Goal: Information Seeking & Learning: Check status

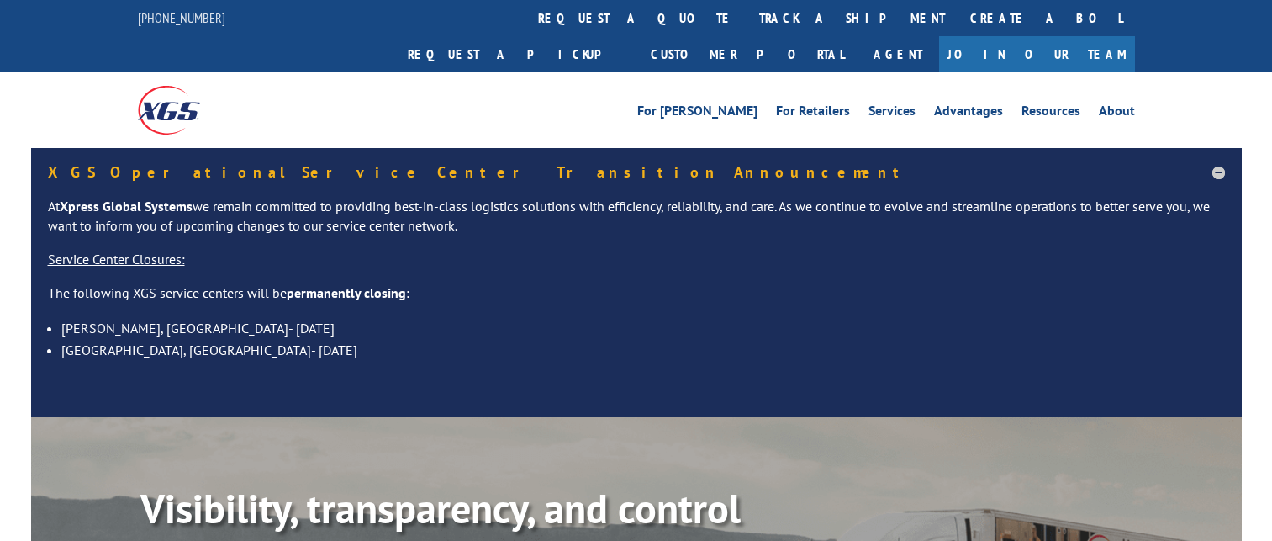
scroll to position [168, 0]
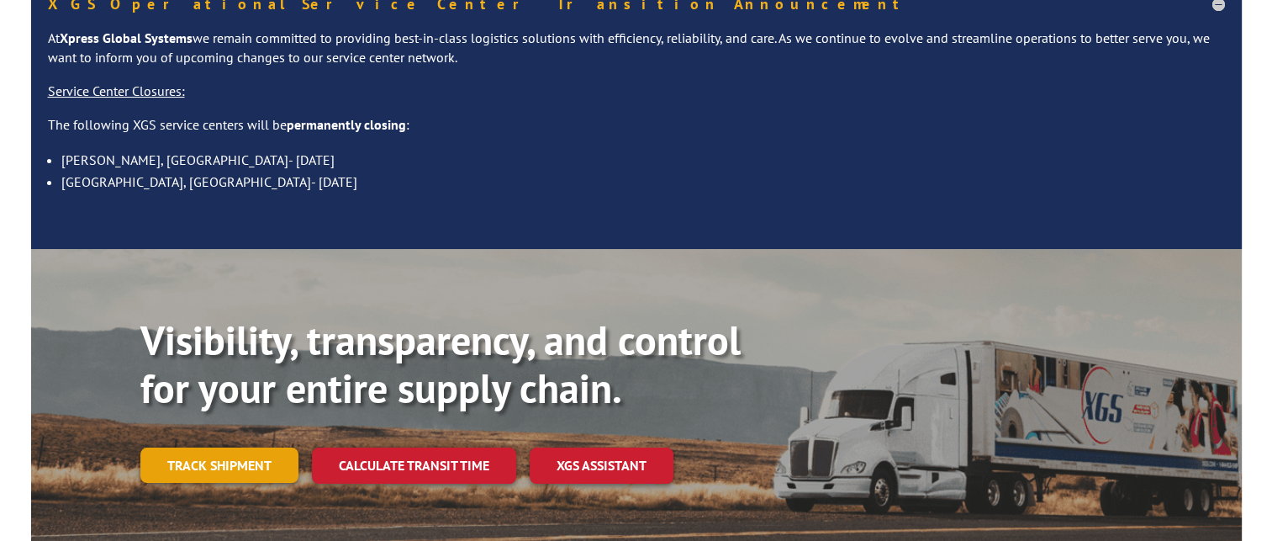
click at [223, 447] on link "Track shipment" at bounding box center [219, 464] width 158 height 35
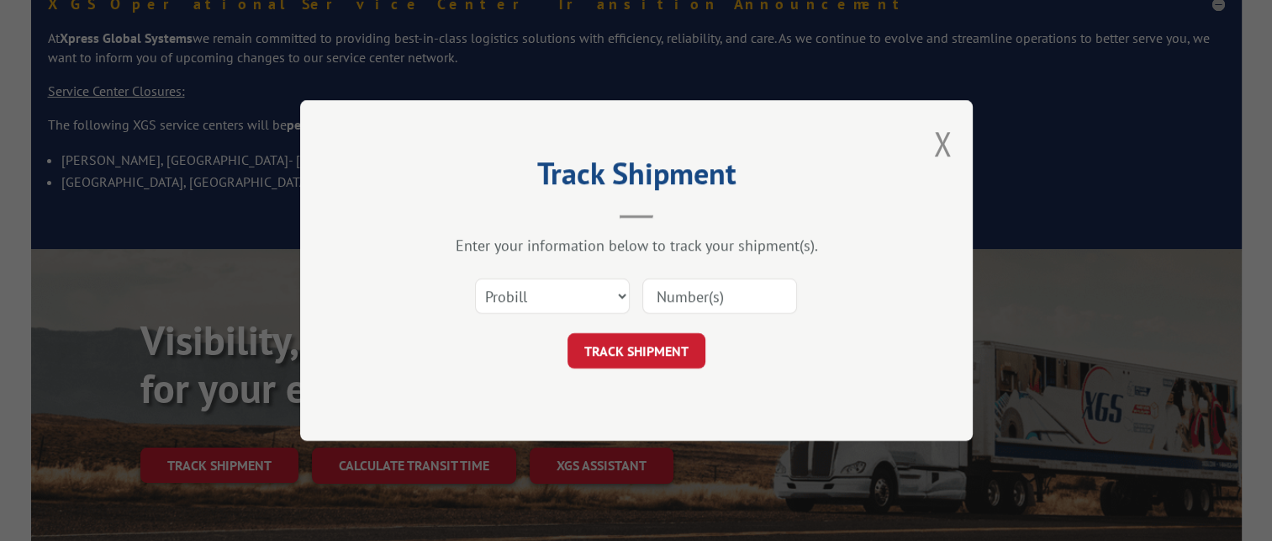
drag, startPoint x: 740, startPoint y: 298, endPoint x: 731, endPoint y: 294, distance: 9.4
click at [738, 298] on input at bounding box center [719, 295] width 155 height 35
paste input "16999091"
type input "16999091"
click at [624, 347] on button "TRACK SHIPMENT" at bounding box center [637, 350] width 138 height 35
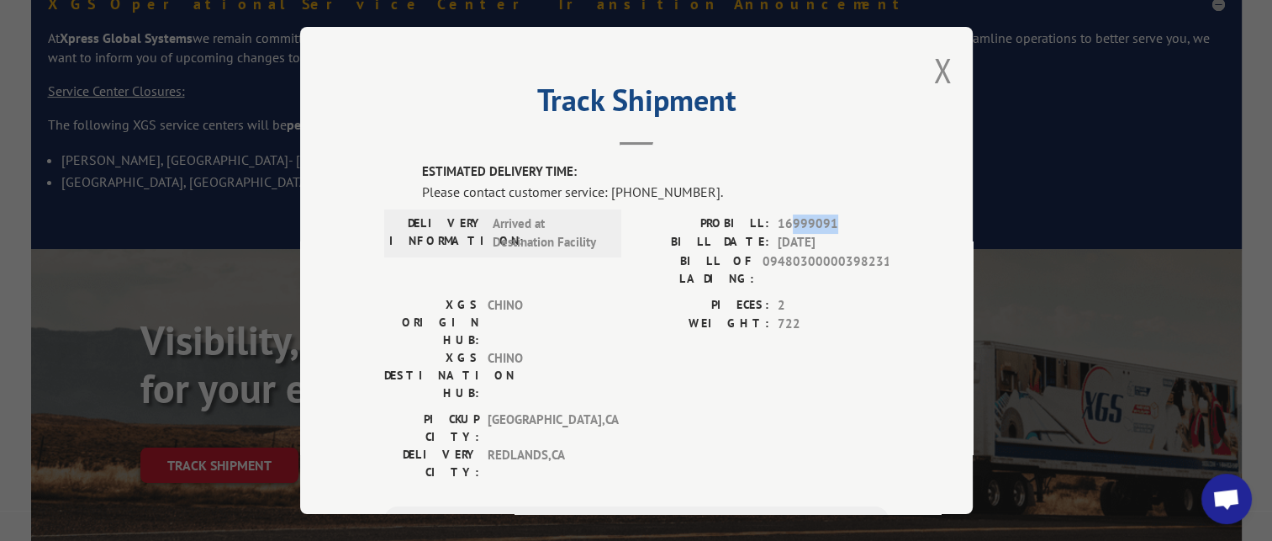
drag, startPoint x: 844, startPoint y: 225, endPoint x: 787, endPoint y: 208, distance: 59.8
click at [787, 208] on div "ESTIMATED DELIVERY TIME: Please contact customer service: [PHONE_NUMBER]. DELIV…" at bounding box center [636, 448] width 504 height 572
click at [862, 219] on span "16999091" at bounding box center [833, 223] width 111 height 19
click at [863, 219] on span "16999091" at bounding box center [833, 223] width 111 height 19
drag, startPoint x: 745, startPoint y: 224, endPoint x: 800, endPoint y: 230, distance: 55.7
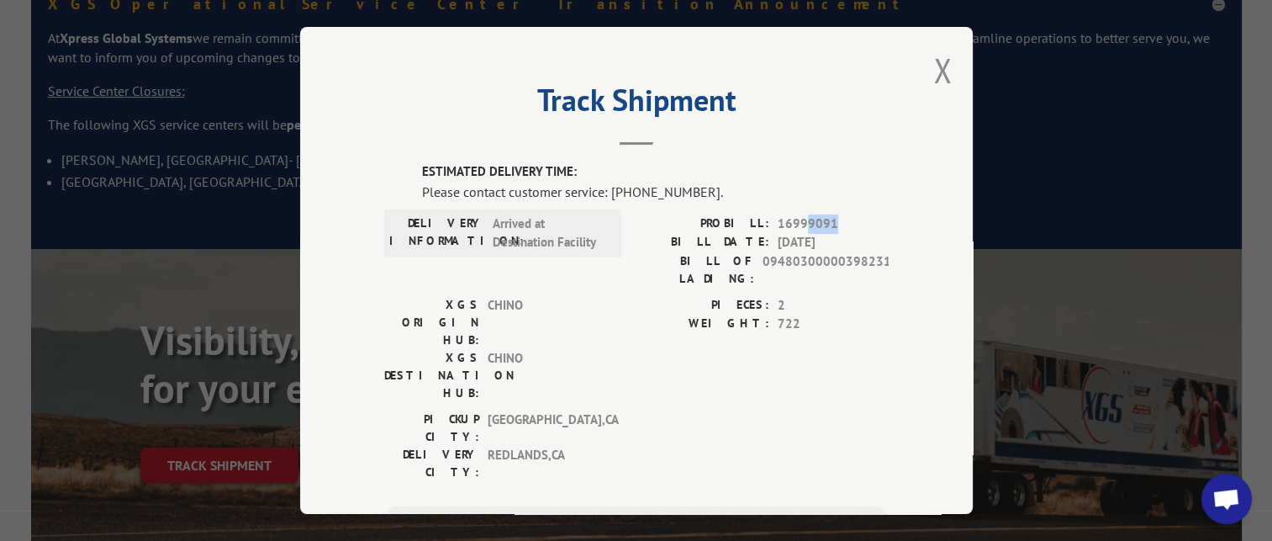
click at [800, 230] on span "16999091" at bounding box center [833, 223] width 111 height 19
drag, startPoint x: 800, startPoint y: 230, endPoint x: 864, endPoint y: 230, distance: 63.9
click at [864, 230] on span "16999091" at bounding box center [833, 223] width 111 height 19
click at [869, 202] on div "ESTIMATED DELIVERY TIME: Please contact customer service: [PHONE_NUMBER]. DELIV…" at bounding box center [636, 448] width 504 height 572
drag, startPoint x: 707, startPoint y: 185, endPoint x: 612, endPoint y: 198, distance: 96.0
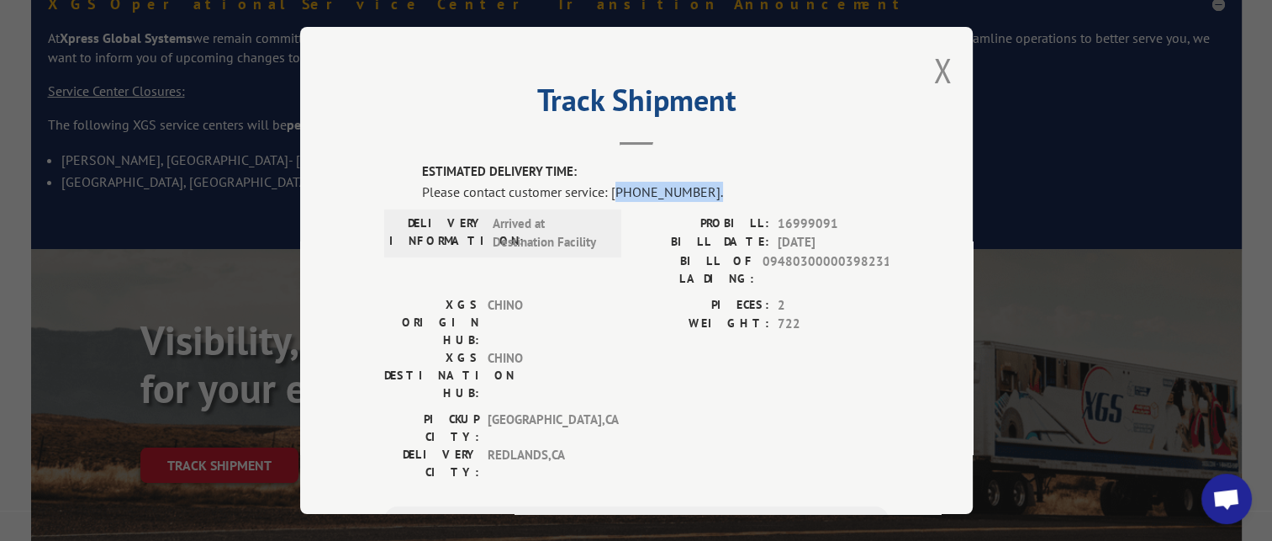
click at [612, 198] on div "Please contact customer service: [PHONE_NUMBER]." at bounding box center [655, 192] width 467 height 20
drag, startPoint x: 612, startPoint y: 198, endPoint x: 652, endPoint y: 235, distance: 53.6
click at [652, 235] on label "BILL DATE:" at bounding box center [702, 242] width 133 height 19
drag, startPoint x: 702, startPoint y: 194, endPoint x: 609, endPoint y: 190, distance: 93.4
click at [609, 190] on div "Please contact customer service: [PHONE_NUMBER]." at bounding box center [655, 192] width 467 height 20
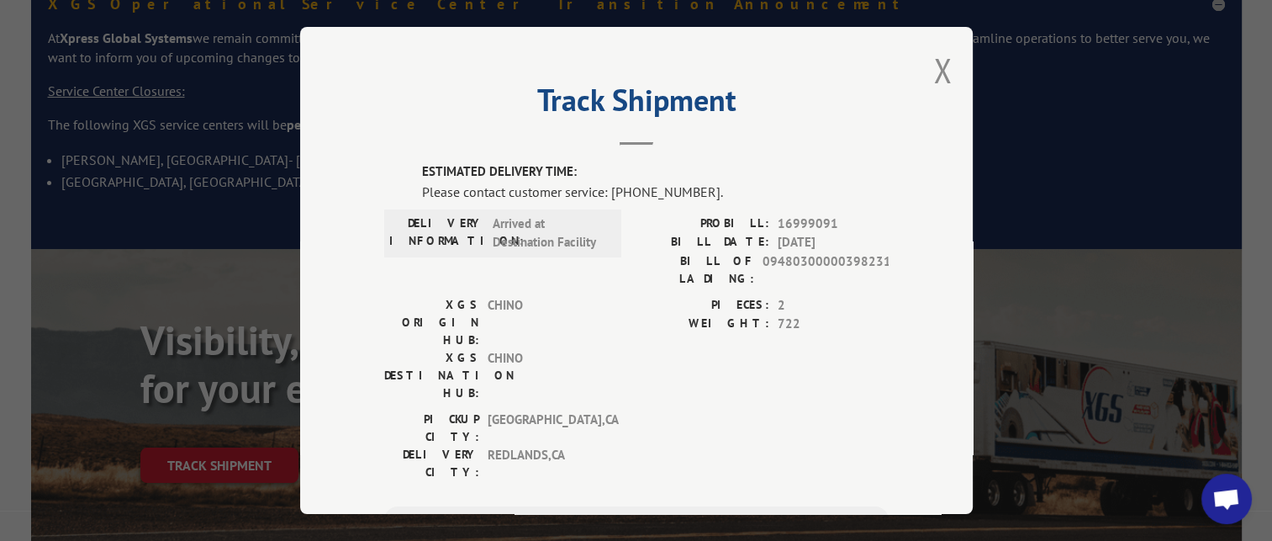
click at [763, 145] on div "Track Shipment ESTIMATED DELIVERY TIME: Please contact customer service: [PHONE…" at bounding box center [636, 270] width 673 height 487
